Goal: Task Accomplishment & Management: Use online tool/utility

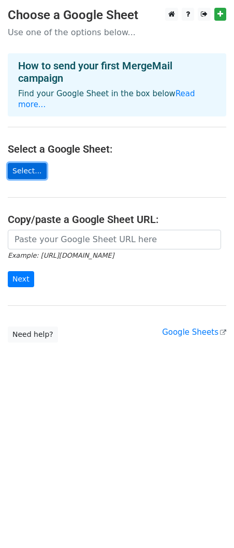
click at [26, 164] on link "Select..." at bounding box center [27, 171] width 39 height 16
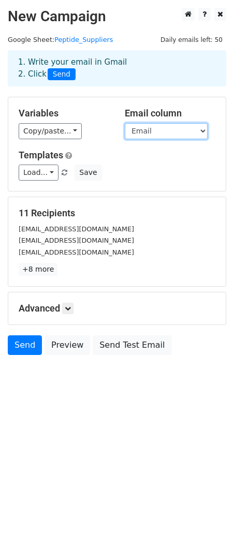
click at [154, 132] on select "Company Email" at bounding box center [166, 131] width 83 height 16
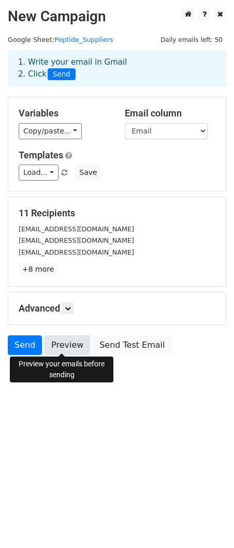
click at [59, 342] on link "Preview" at bounding box center [67, 345] width 46 height 20
click at [114, 460] on html "New Campaign Daily emails left: 50 Google Sheet: Peptide_Suppliers 1. Write you…" at bounding box center [117, 274] width 234 height 548
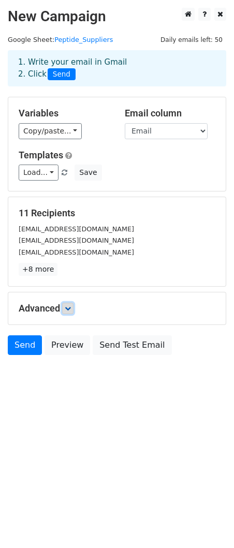
click at [69, 303] on link at bounding box center [67, 308] width 11 height 11
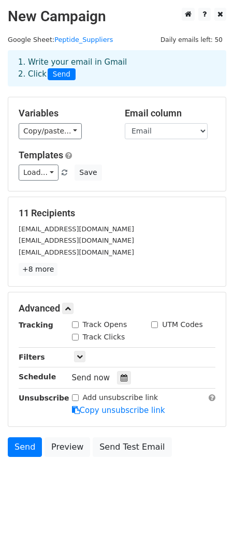
click at [74, 323] on input "Track Opens" at bounding box center [75, 324] width 7 height 7
checkbox input "true"
click at [75, 334] on input "Track Clicks" at bounding box center [75, 337] width 7 height 7
checkbox input "true"
click at [80, 356] on icon at bounding box center [80, 356] width 6 height 6
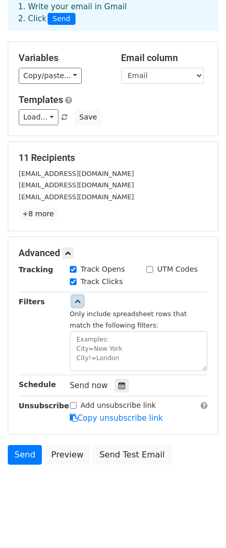
scroll to position [57, 0]
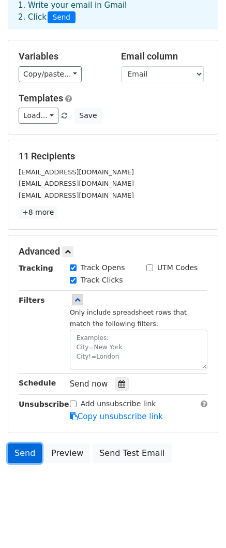
click at [22, 454] on link "Send" at bounding box center [25, 453] width 34 height 20
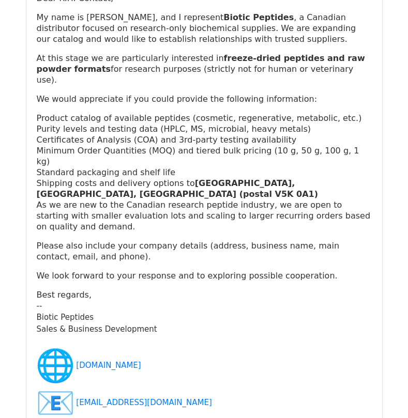
scroll to position [1344, 0]
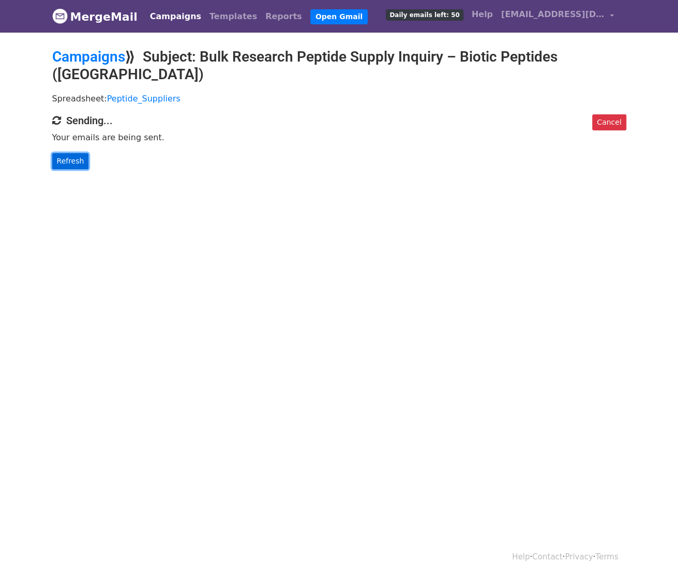
click at [67, 153] on link "Refresh" at bounding box center [70, 161] width 37 height 16
